Goal: Task Accomplishment & Management: Manage account settings

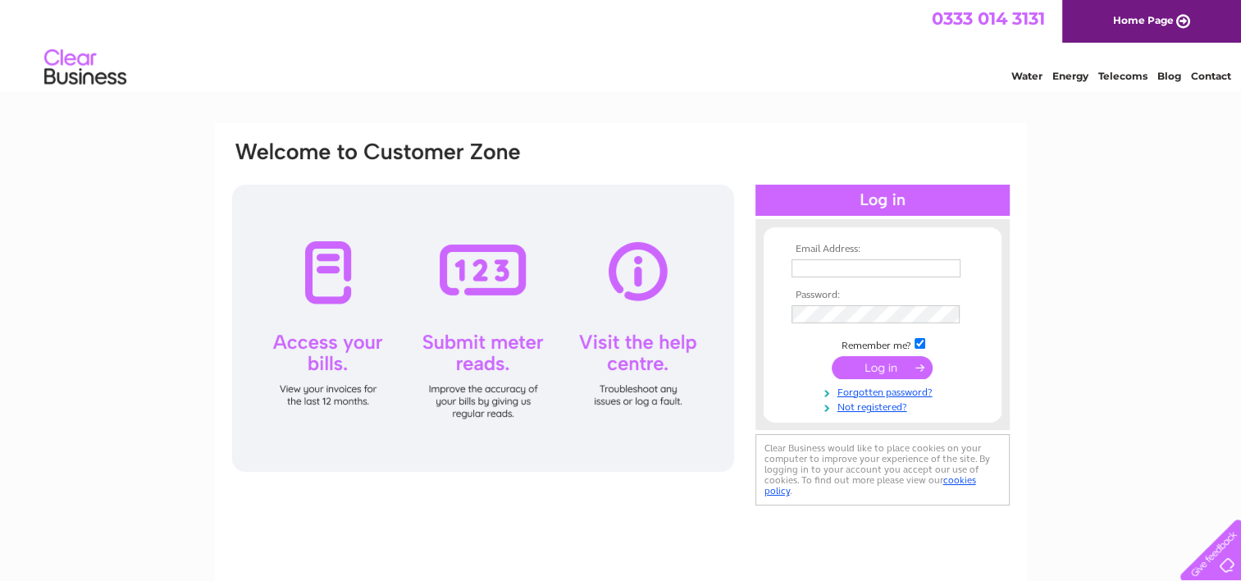
type input "norman@printpak.com"
click at [891, 362] on input "submit" at bounding box center [882, 367] width 101 height 23
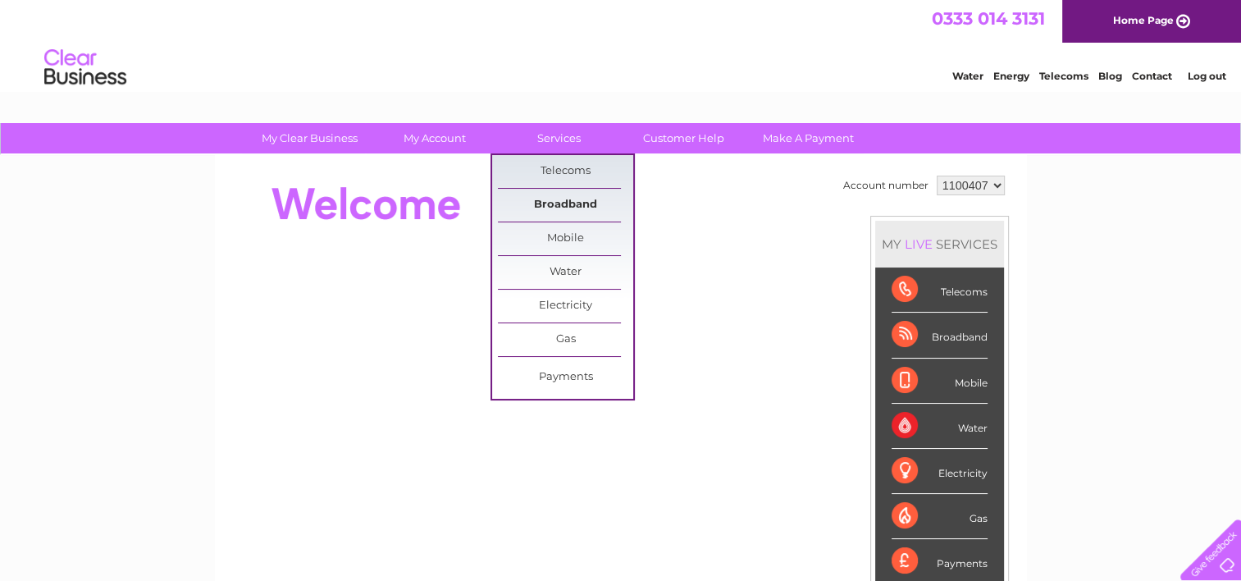
click at [568, 199] on link "Broadband" at bounding box center [565, 205] width 135 height 33
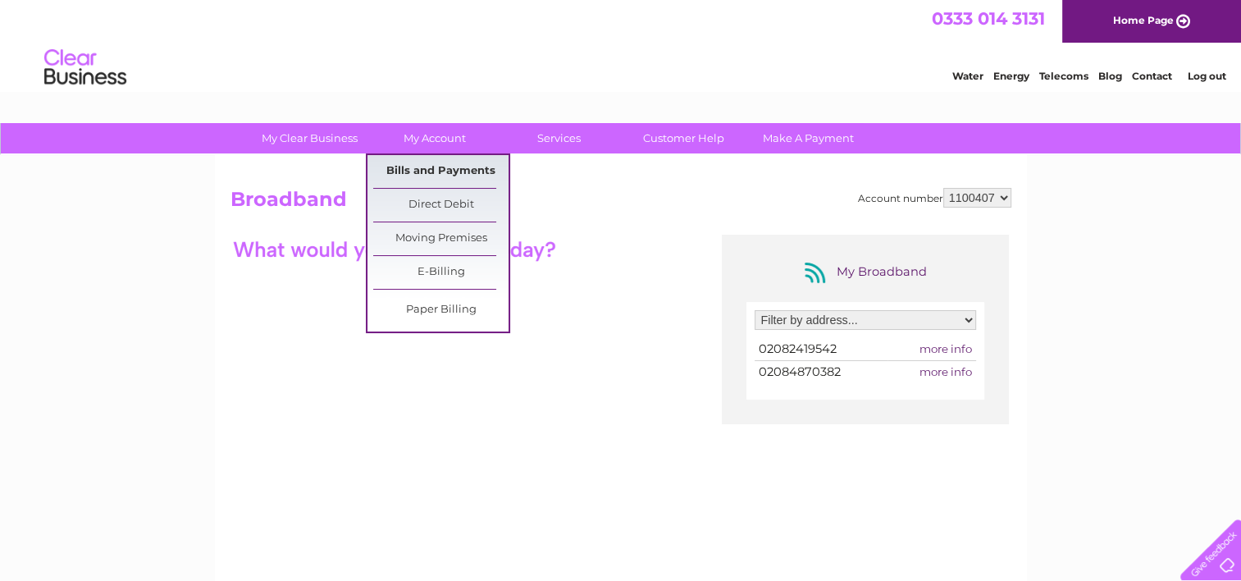
click at [429, 164] on link "Bills and Payments" at bounding box center [440, 171] width 135 height 33
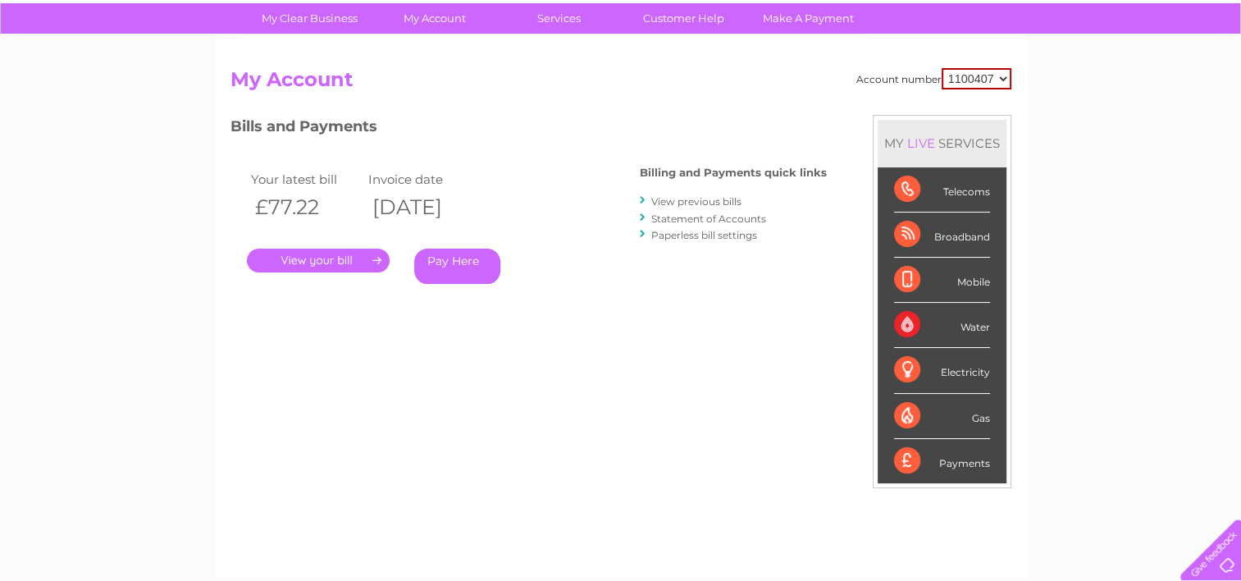
scroll to position [82, 0]
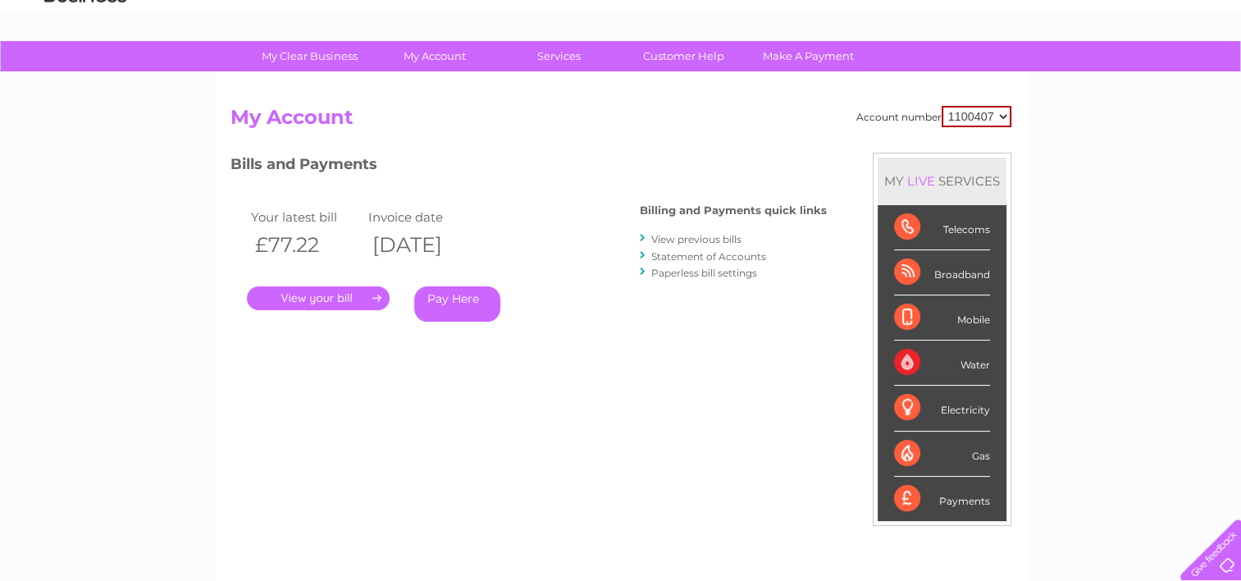
click at [338, 289] on link "." at bounding box center [318, 298] width 143 height 24
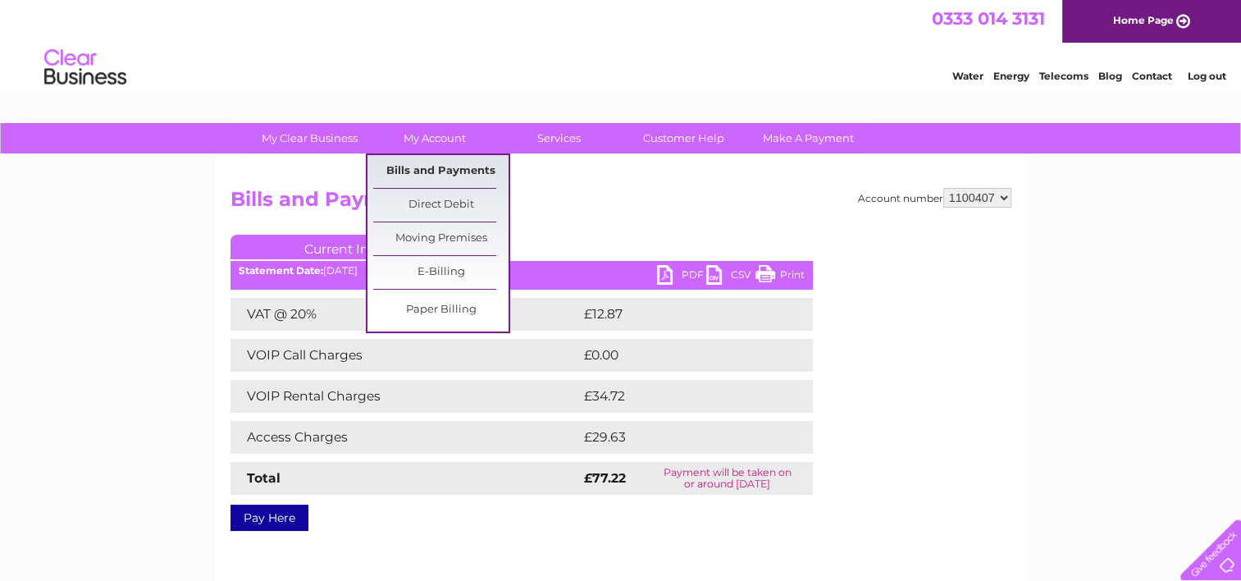
click at [448, 162] on link "Bills and Payments" at bounding box center [440, 171] width 135 height 33
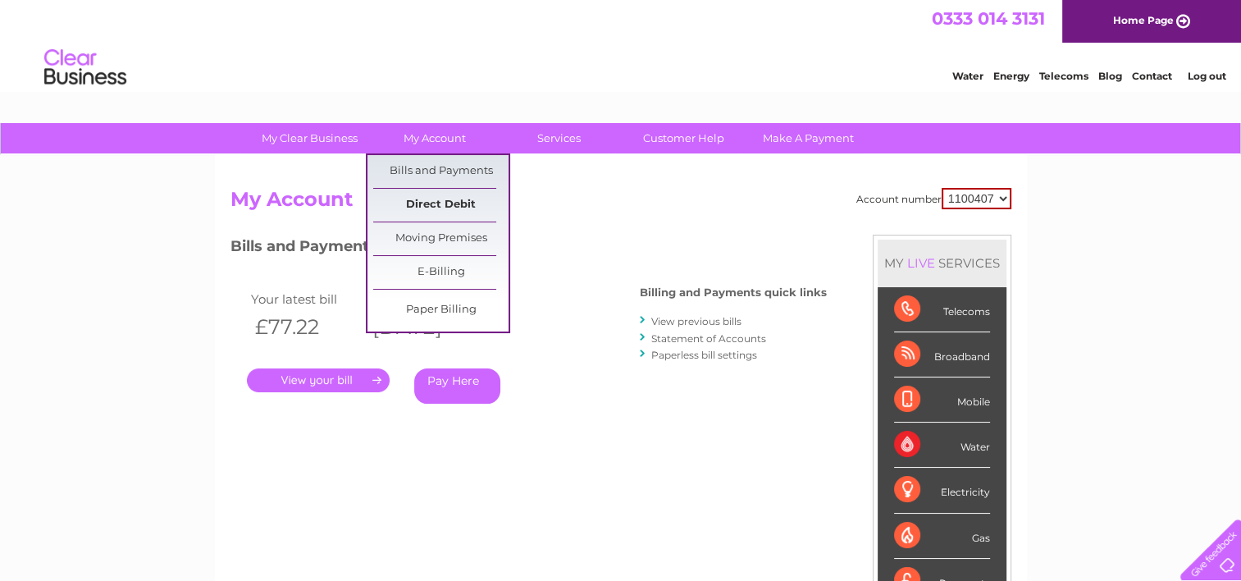
click at [427, 201] on link "Direct Debit" at bounding box center [440, 205] width 135 height 33
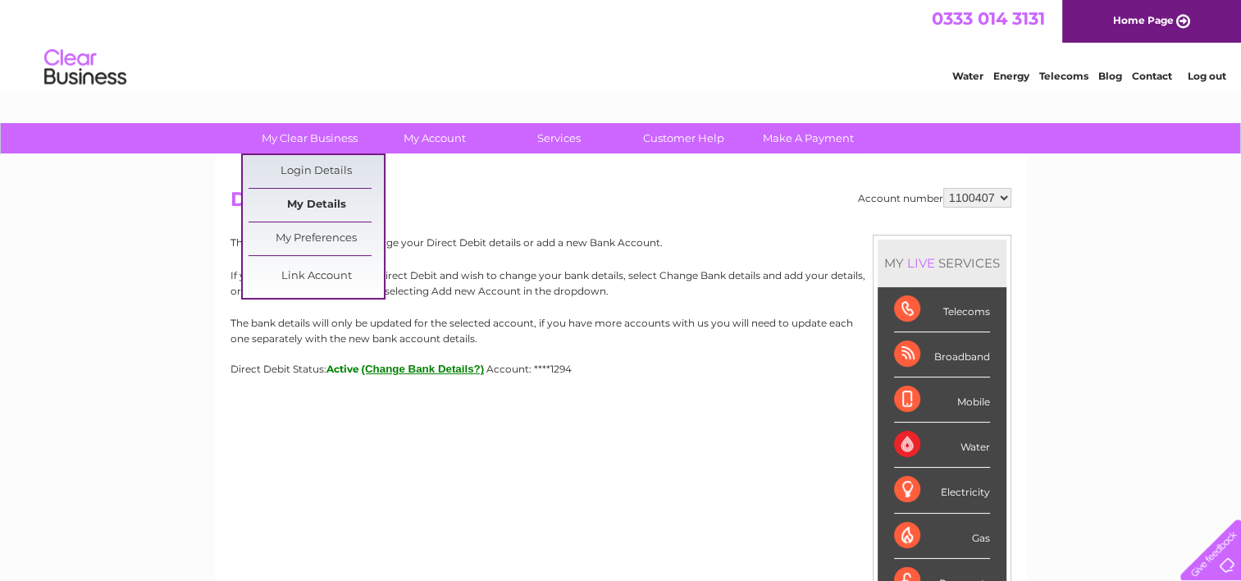
click at [302, 199] on link "My Details" at bounding box center [315, 205] width 135 height 33
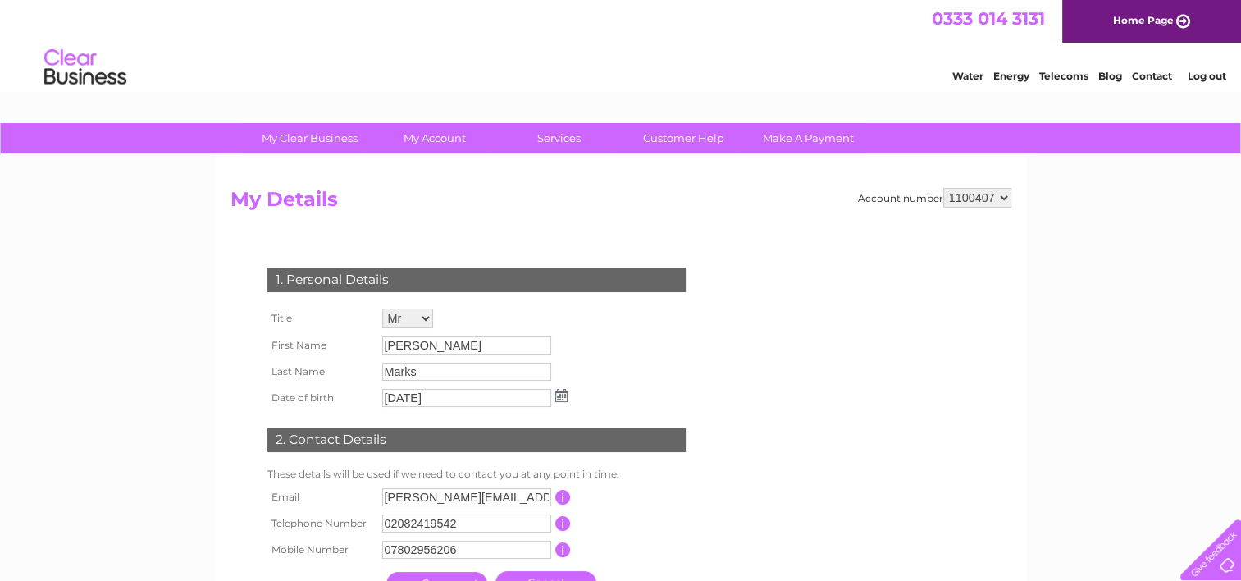
click at [1005, 194] on select "1100407" at bounding box center [977, 198] width 68 height 20
